Goal: Information Seeking & Learning: Learn about a topic

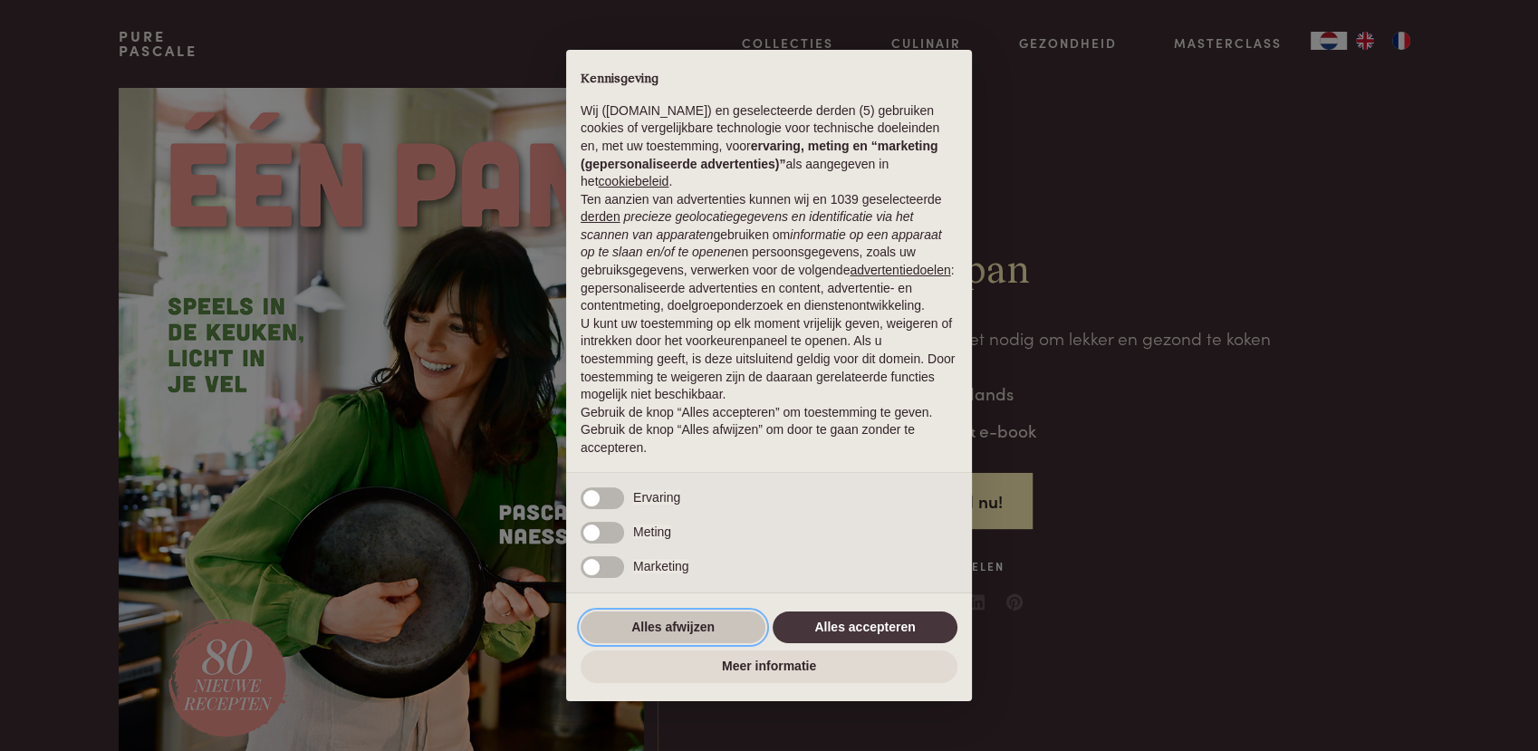
click at [677, 625] on button "Alles afwijzen" at bounding box center [673, 627] width 185 height 33
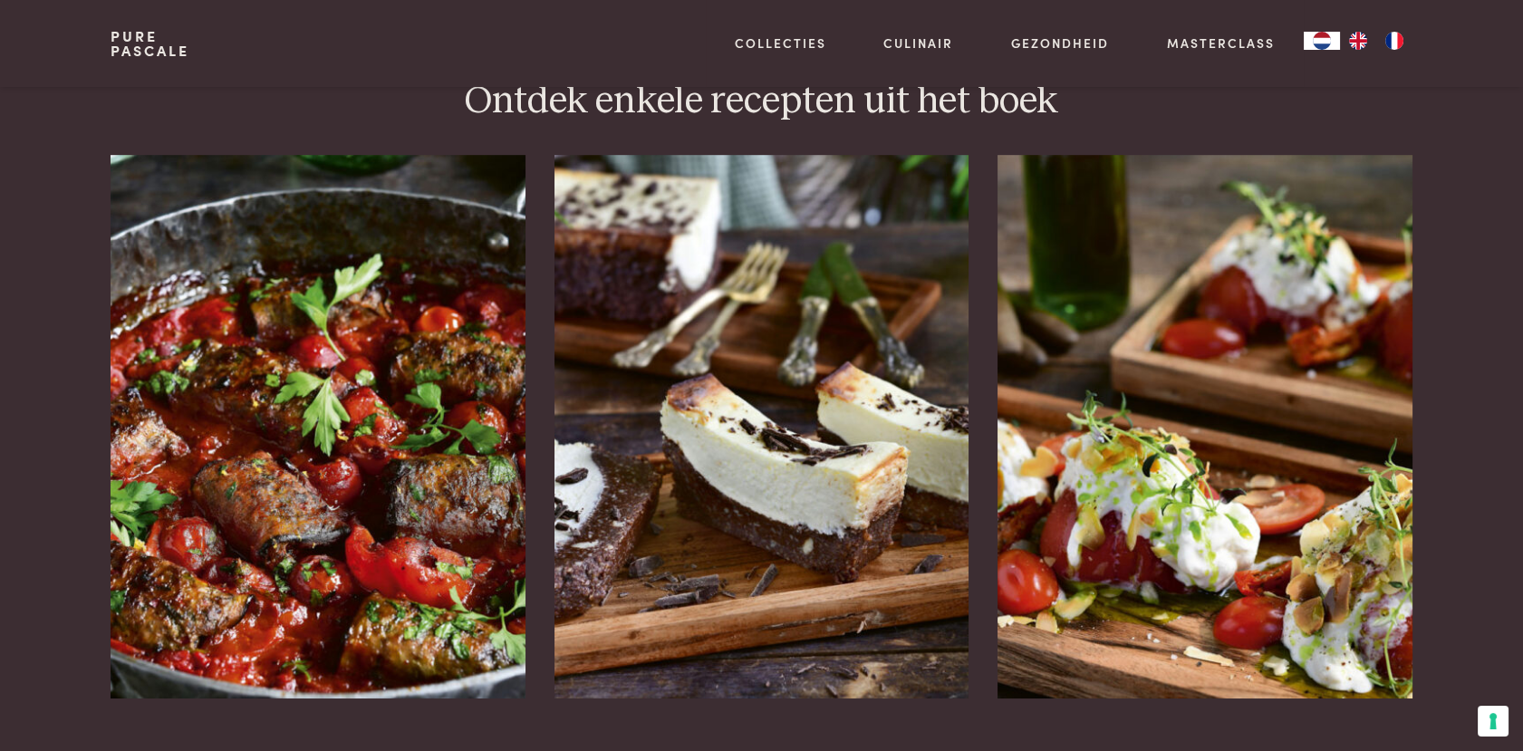
scroll to position [2248, 0]
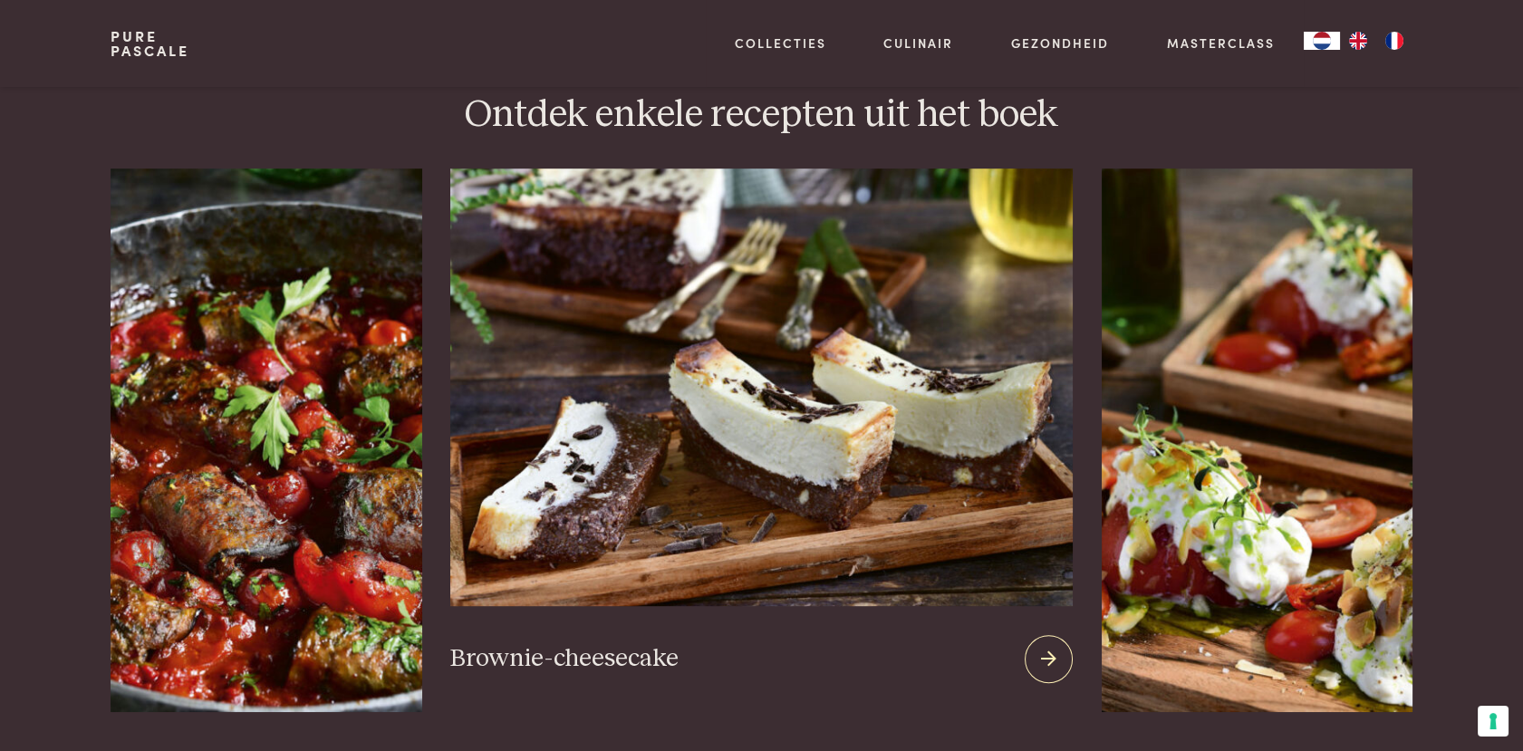
click at [706, 397] on img at bounding box center [760, 386] width 621 height 437
click at [804, 360] on img at bounding box center [760, 386] width 621 height 437
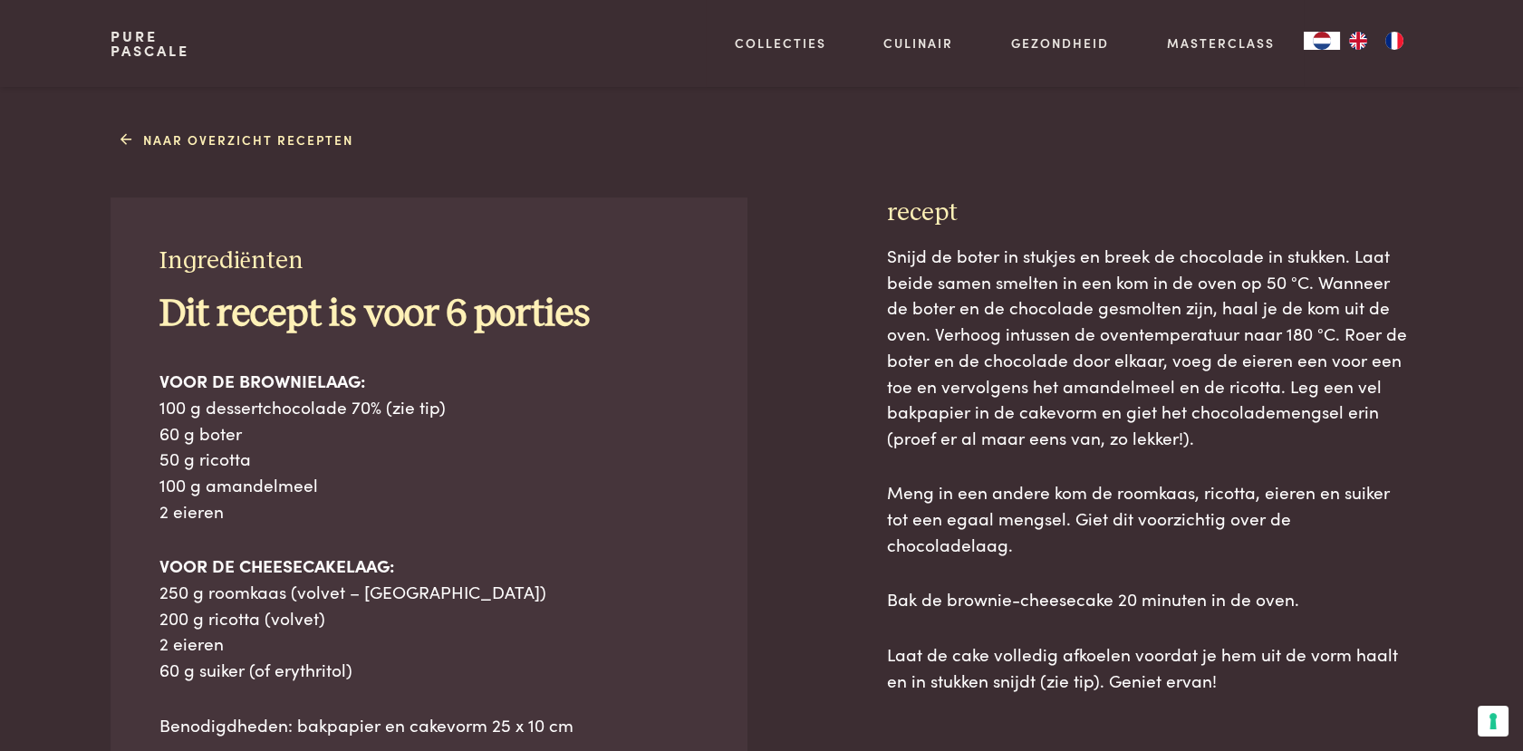
scroll to position [722, 0]
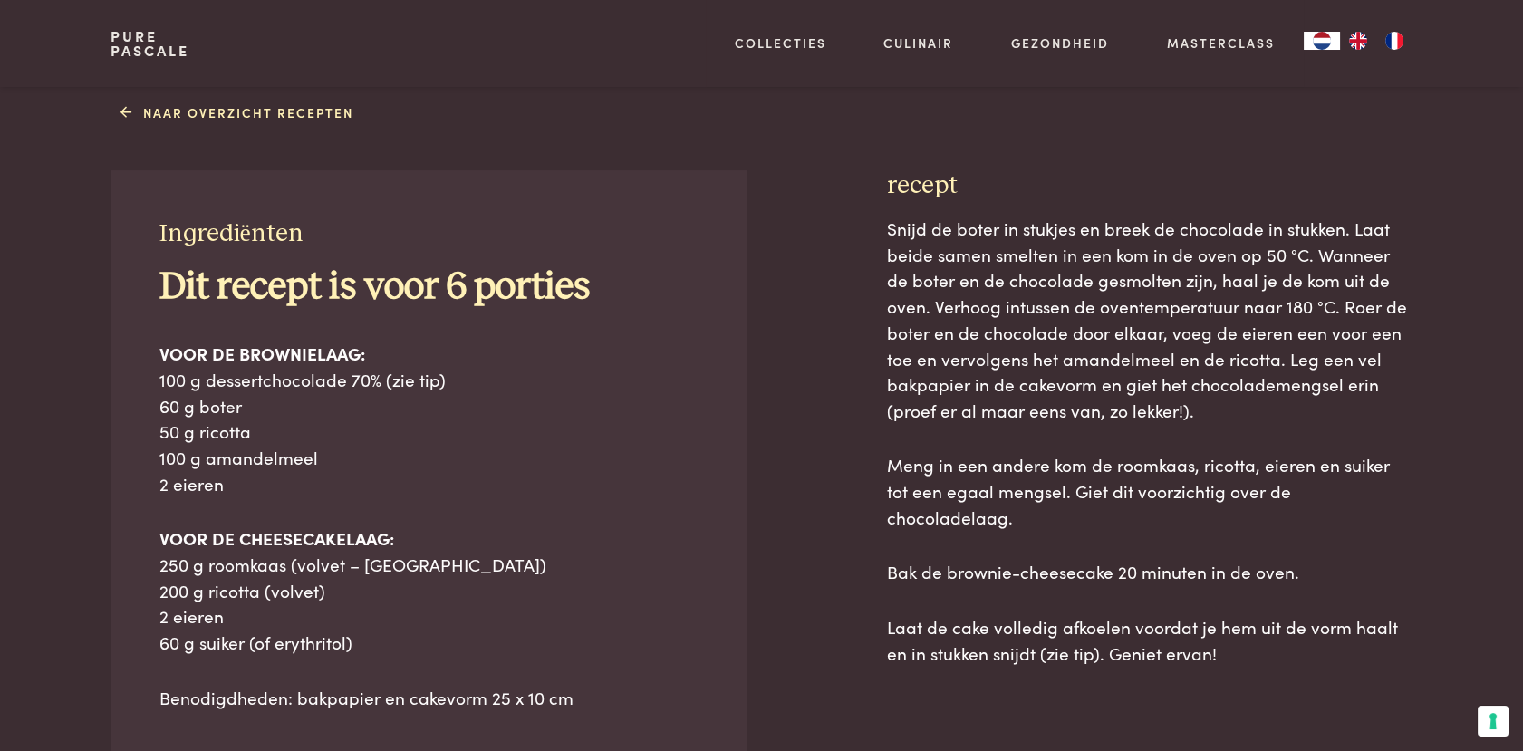
drag, startPoint x: 148, startPoint y: 241, endPoint x: 653, endPoint y: 724, distance: 698.9
click at [653, 724] on div "Ingrediënten Dit recept is voor 6 porties VOOR DE BROWNIELAAG: 100 g dessertcho…" at bounding box center [428, 549] width 636 height 759
drag, startPoint x: 878, startPoint y: 173, endPoint x: 1351, endPoint y: 632, distance: 659.7
click at [1351, 632] on div "Ingrediënten Dit recept is voor 6 porties VOOR DE BROWNIELAAG: 100 g dessertcho…" at bounding box center [760, 610] width 1301 height 881
copy div "Loremipsumdo Sit ametco ad elit 1 seddoei TEMP IN UTLABOREETD: 208 m aliquaenim…"
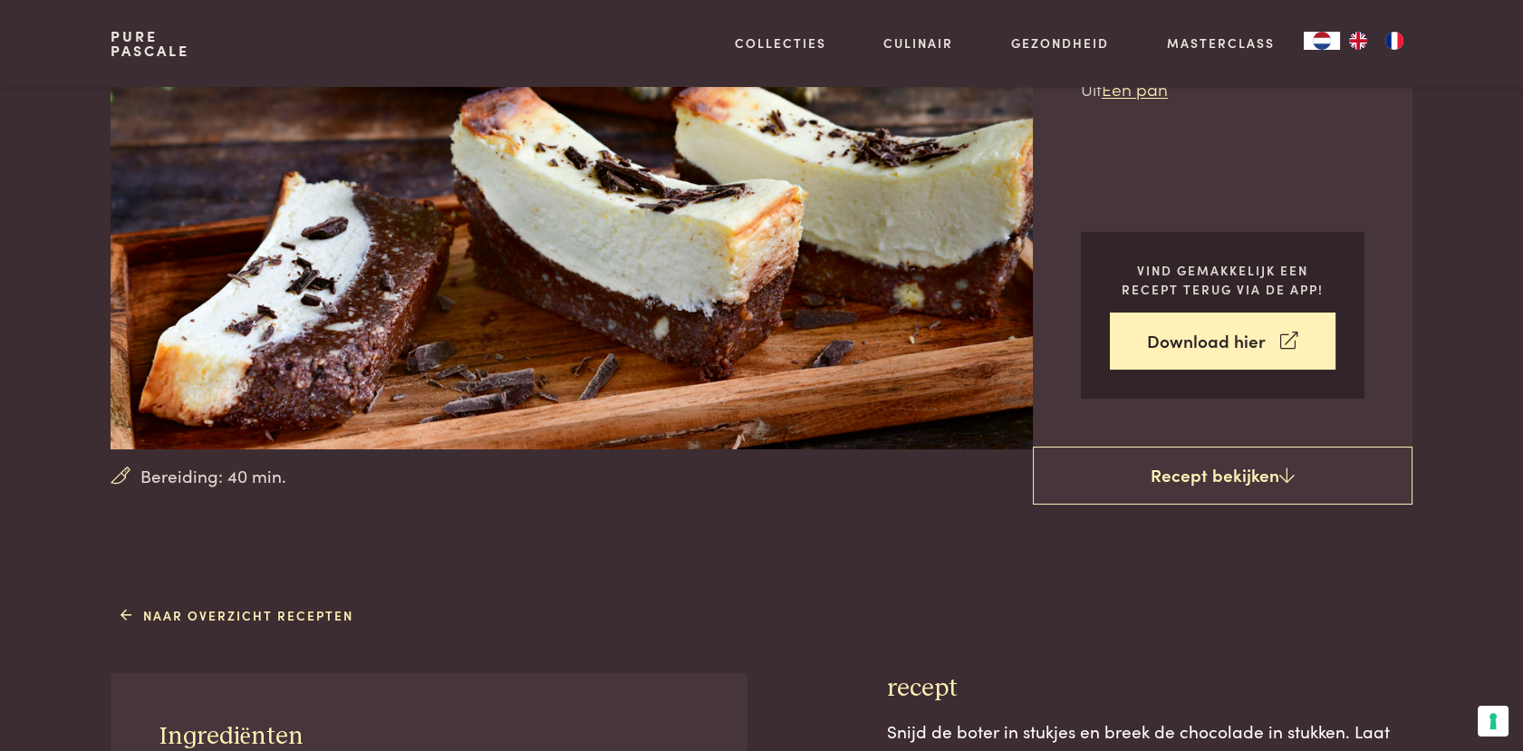
scroll to position [0, 0]
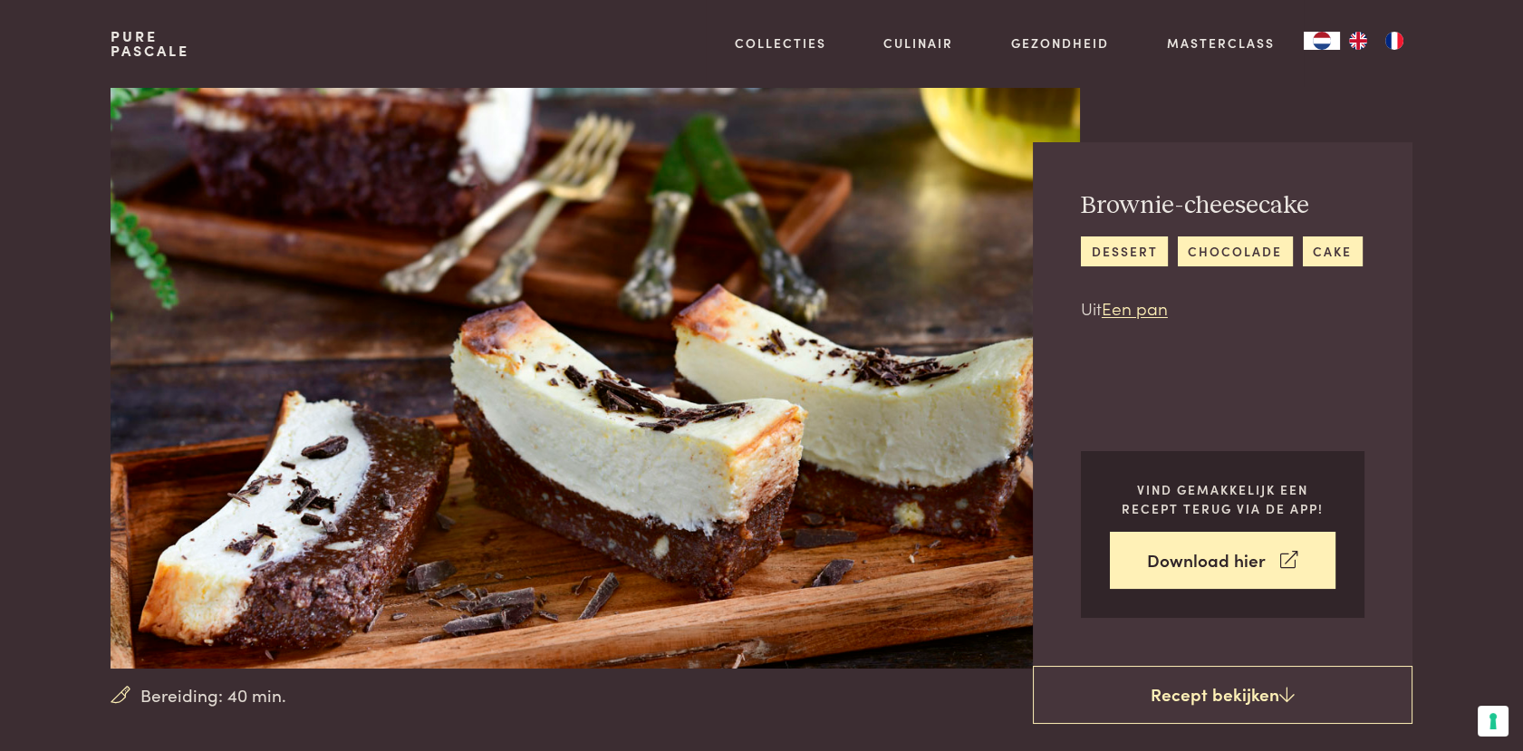
click at [479, 301] on img at bounding box center [594, 377] width 968 height 581
click at [482, 284] on img at bounding box center [594, 377] width 968 height 581
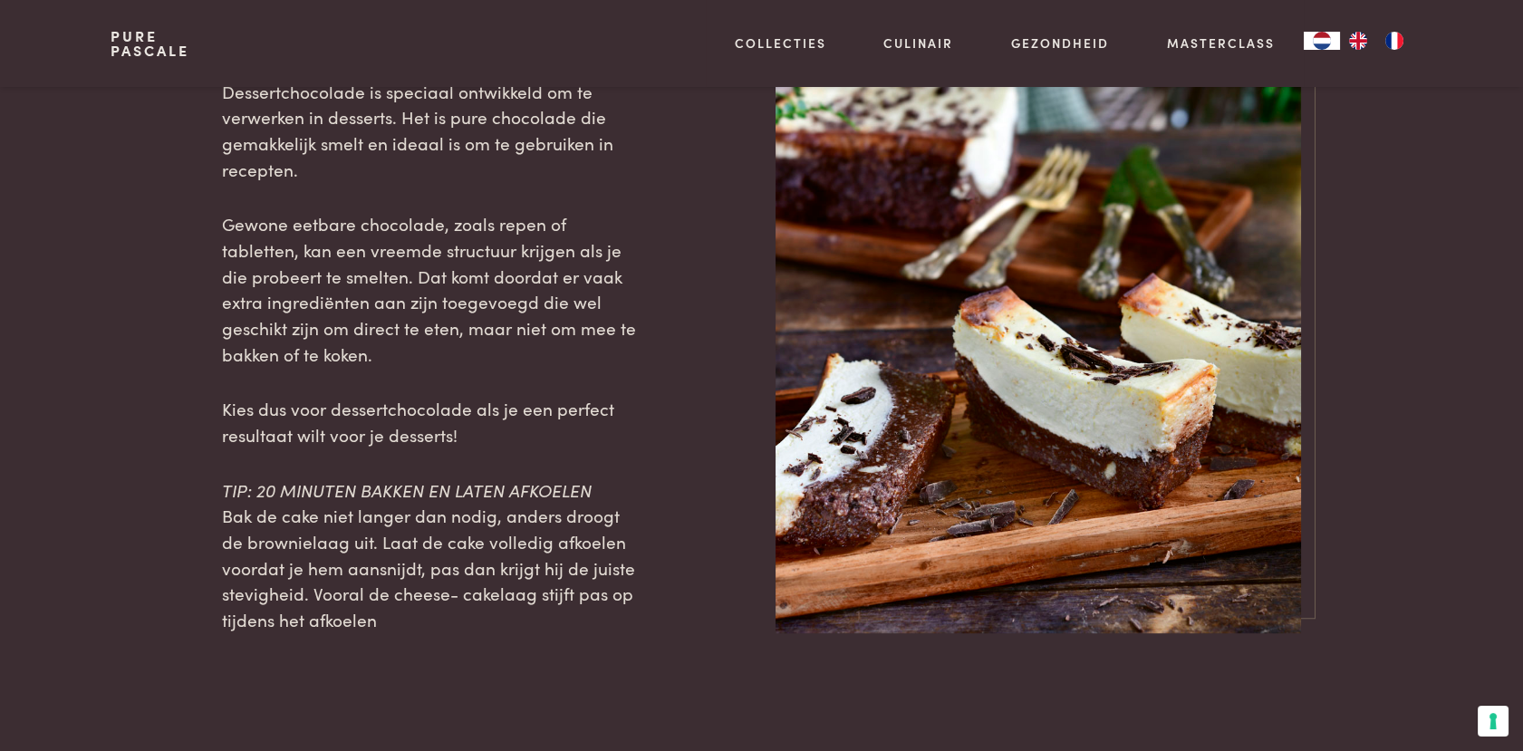
scroll to position [1891, 0]
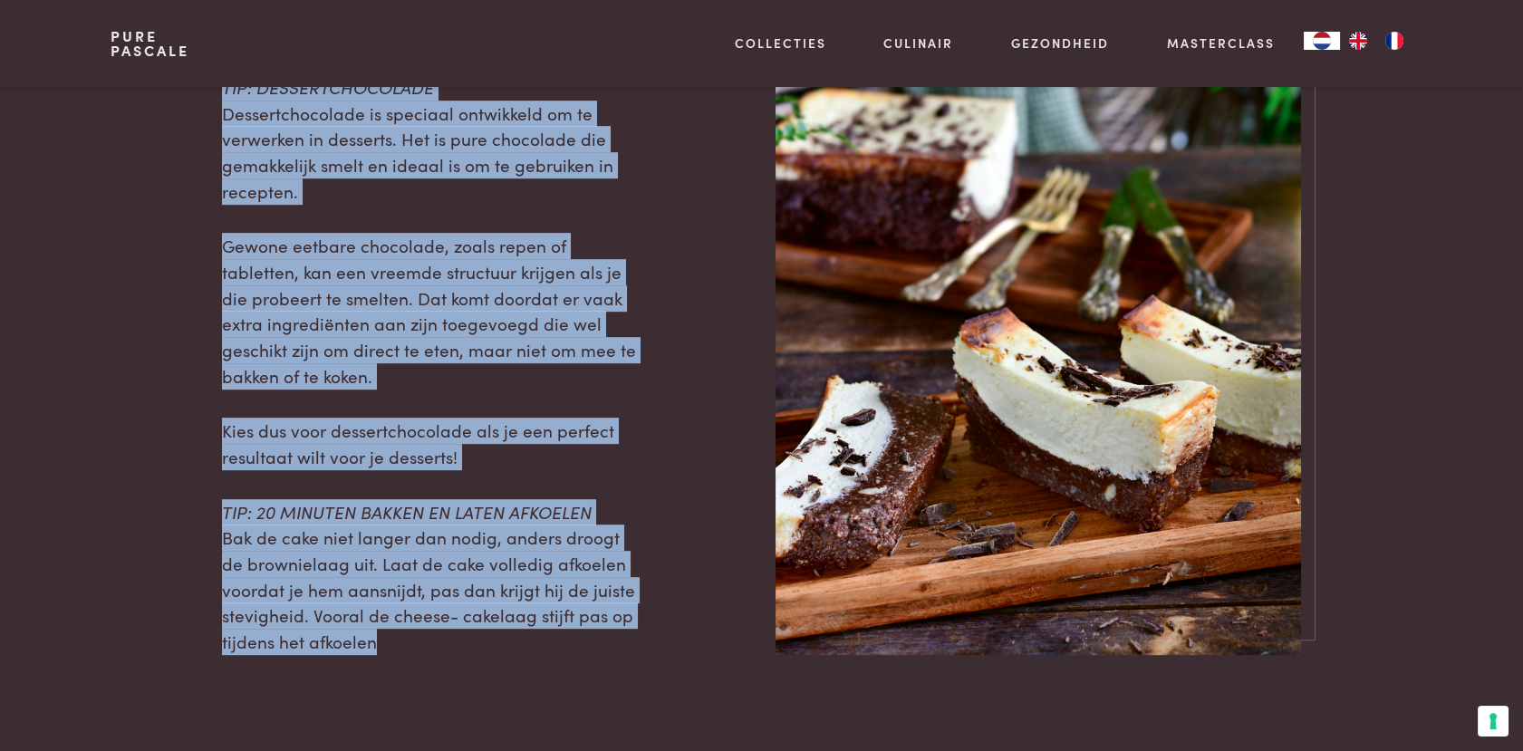
drag, startPoint x: 195, startPoint y: 93, endPoint x: 689, endPoint y: 578, distance: 692.4
click at [689, 578] on div "TIP: DESSERTCHOCOLADE Dessertchocolade is speciaal ontwikkeld om te verwerken i…" at bounding box center [760, 364] width 1301 height 581
copy div "TIP: DESSERTCHOCOLADE Dessertchocolade is speciaal ontwikkeld om te verwerken i…"
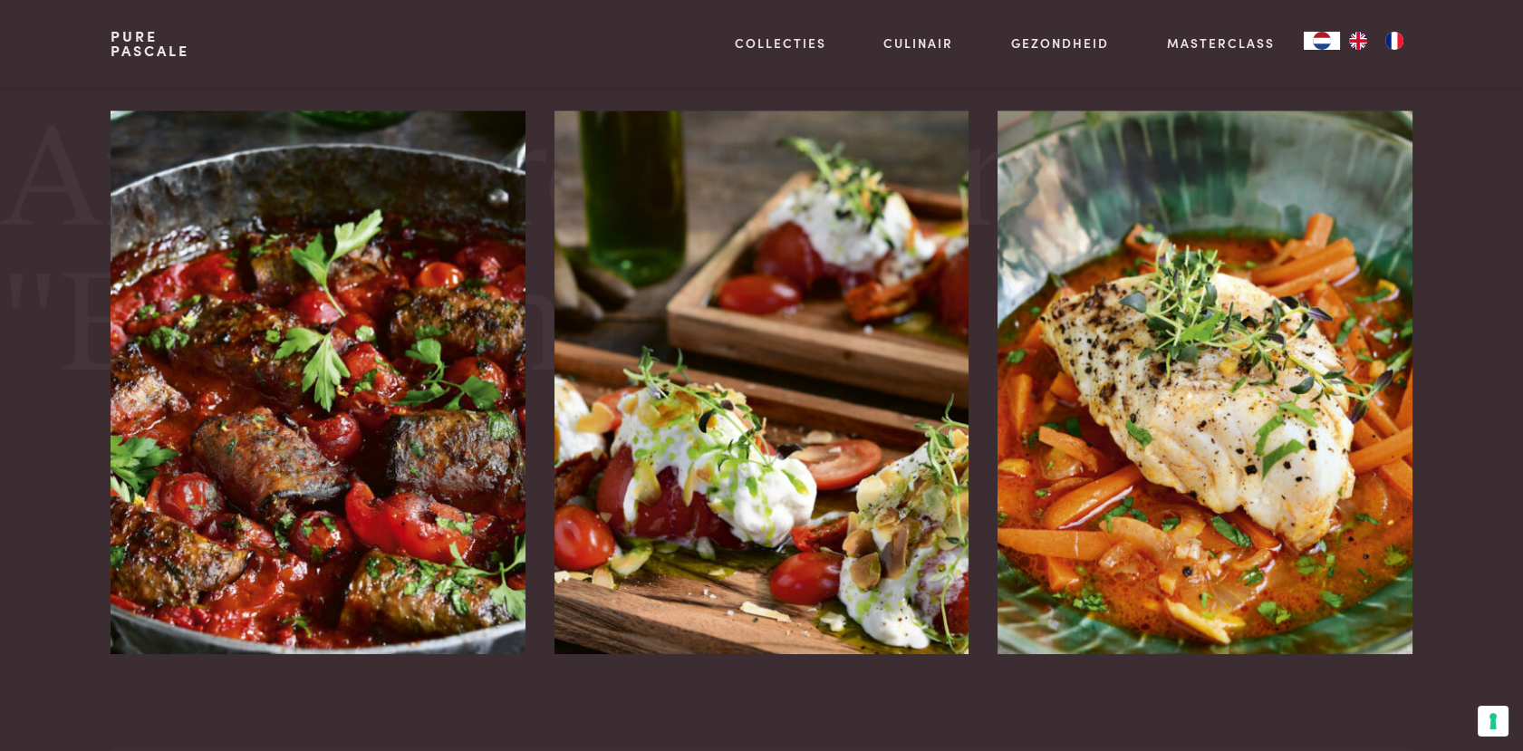
scroll to position [3154, 0]
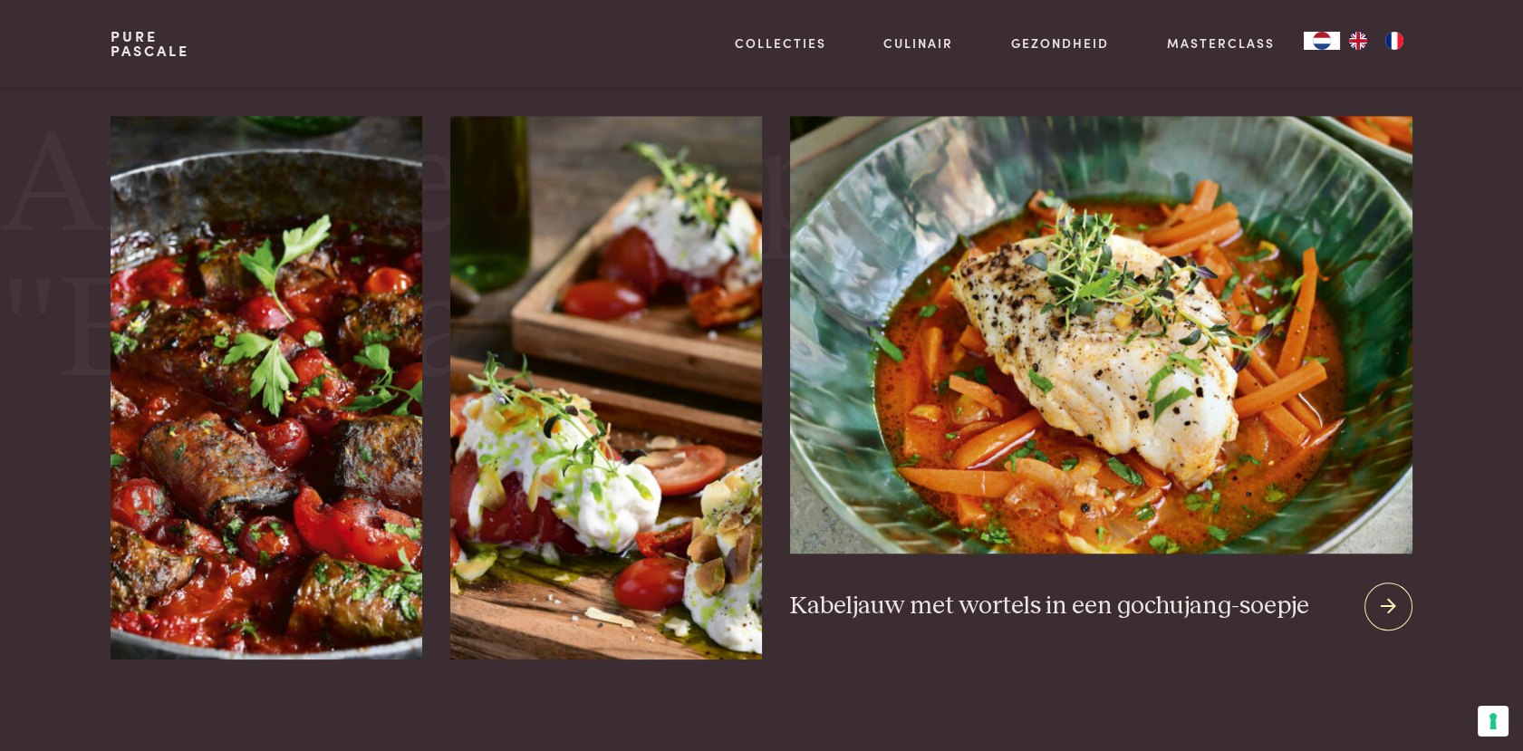
click at [1136, 354] on img at bounding box center [1100, 334] width 621 height 437
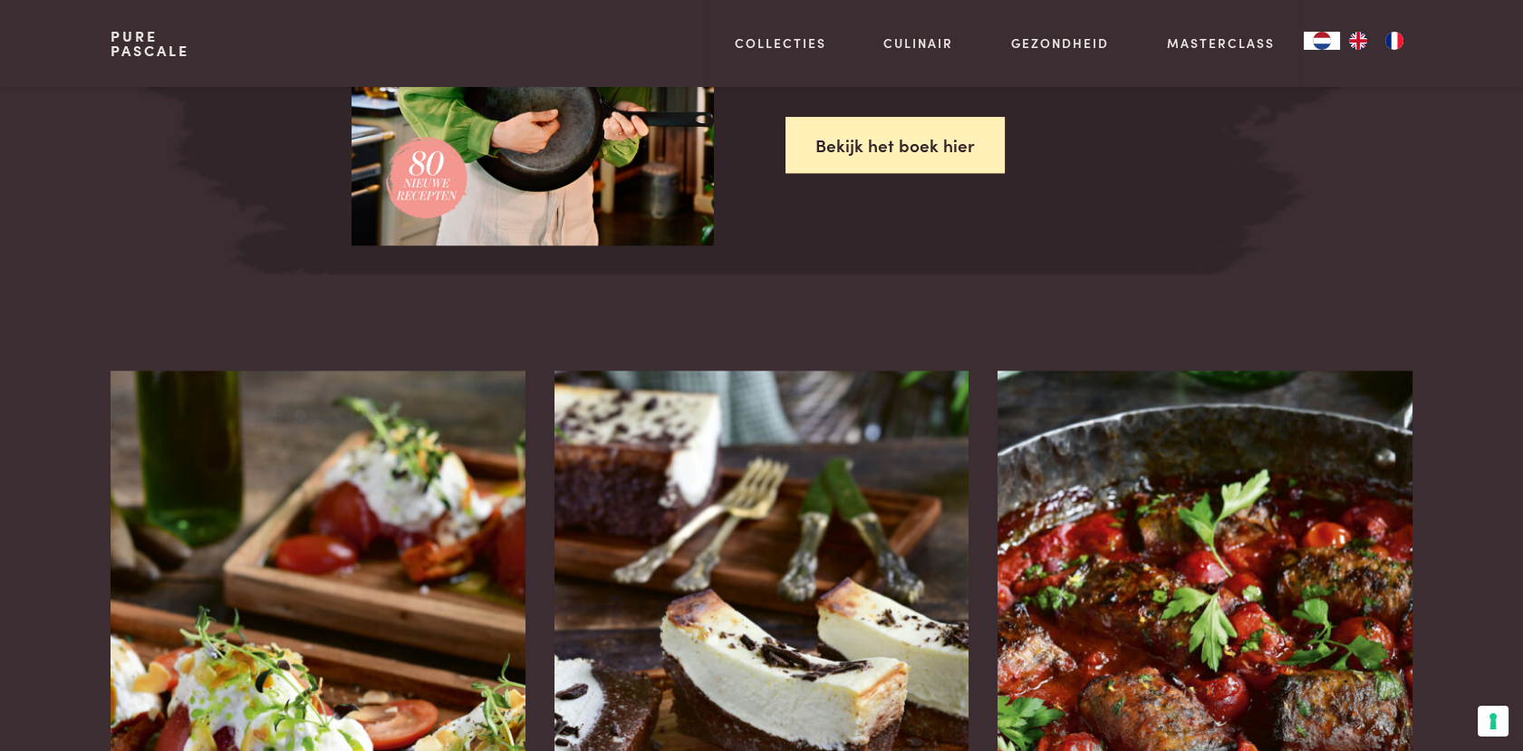
scroll to position [3099, 0]
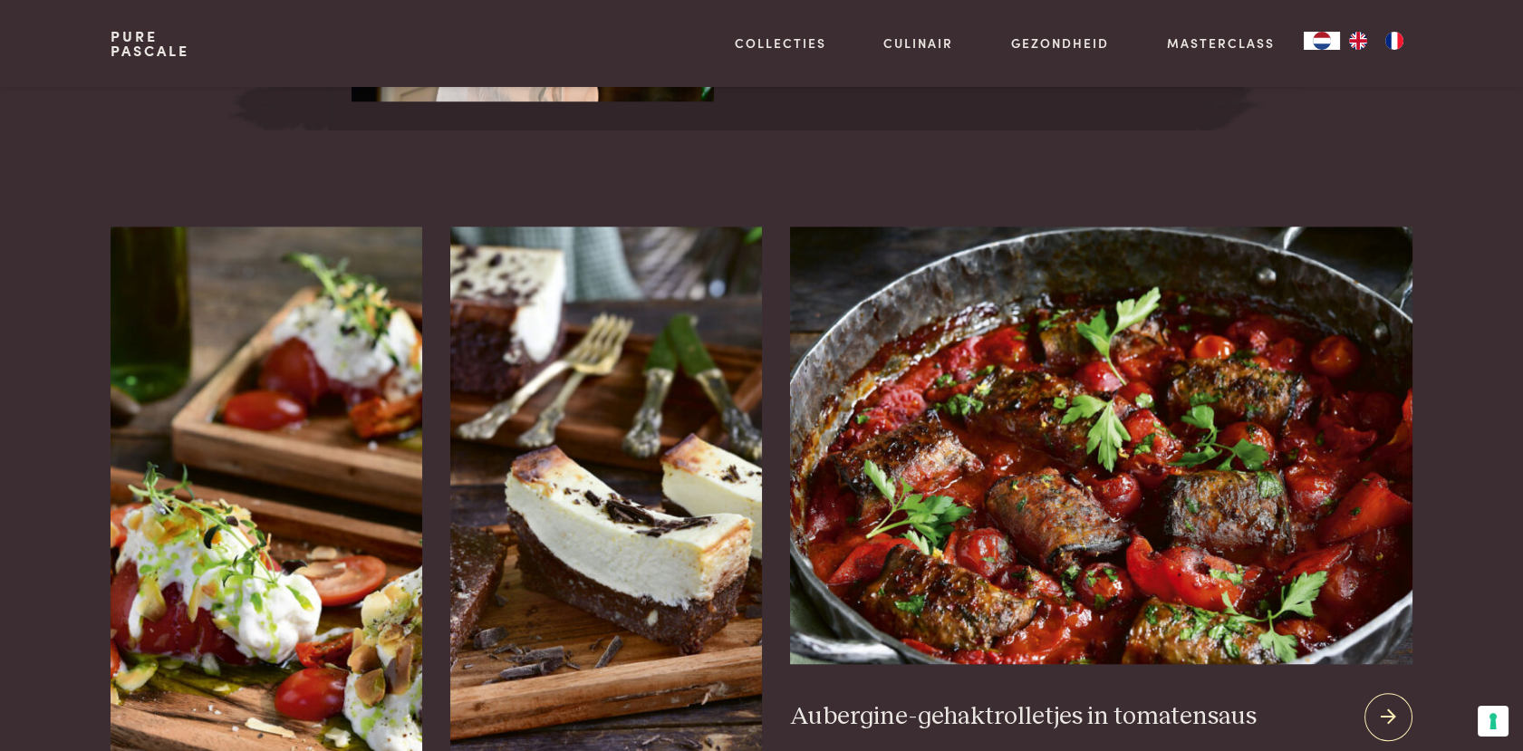
click at [1230, 542] on img at bounding box center [1100, 444] width 621 height 437
